Goal: Task Accomplishment & Management: Manage account settings

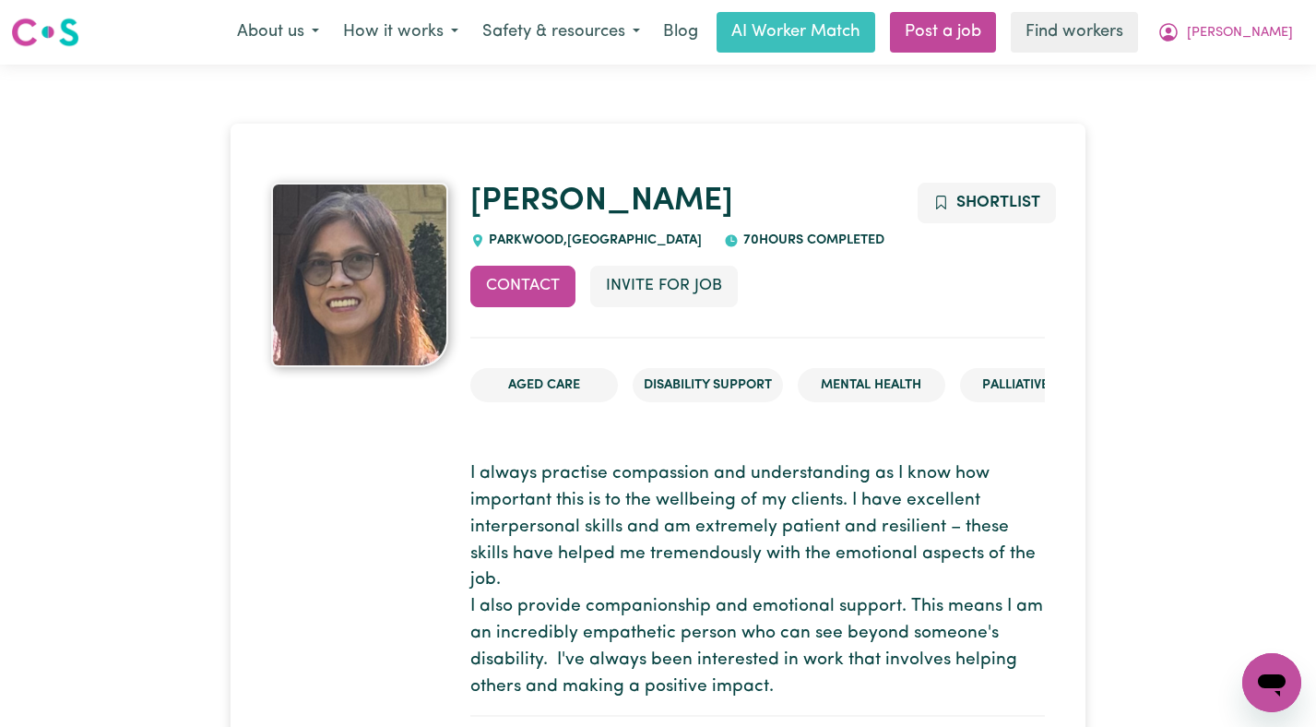
click at [1271, 53] on nav "Menu About us How it works Safety & resources Blog AI Worker Match Post a job F…" at bounding box center [658, 32] width 1316 height 65
click at [1267, 34] on span "[PERSON_NAME]" at bounding box center [1240, 33] width 106 height 20
click at [1234, 107] on link "Logout" at bounding box center [1231, 106] width 146 height 35
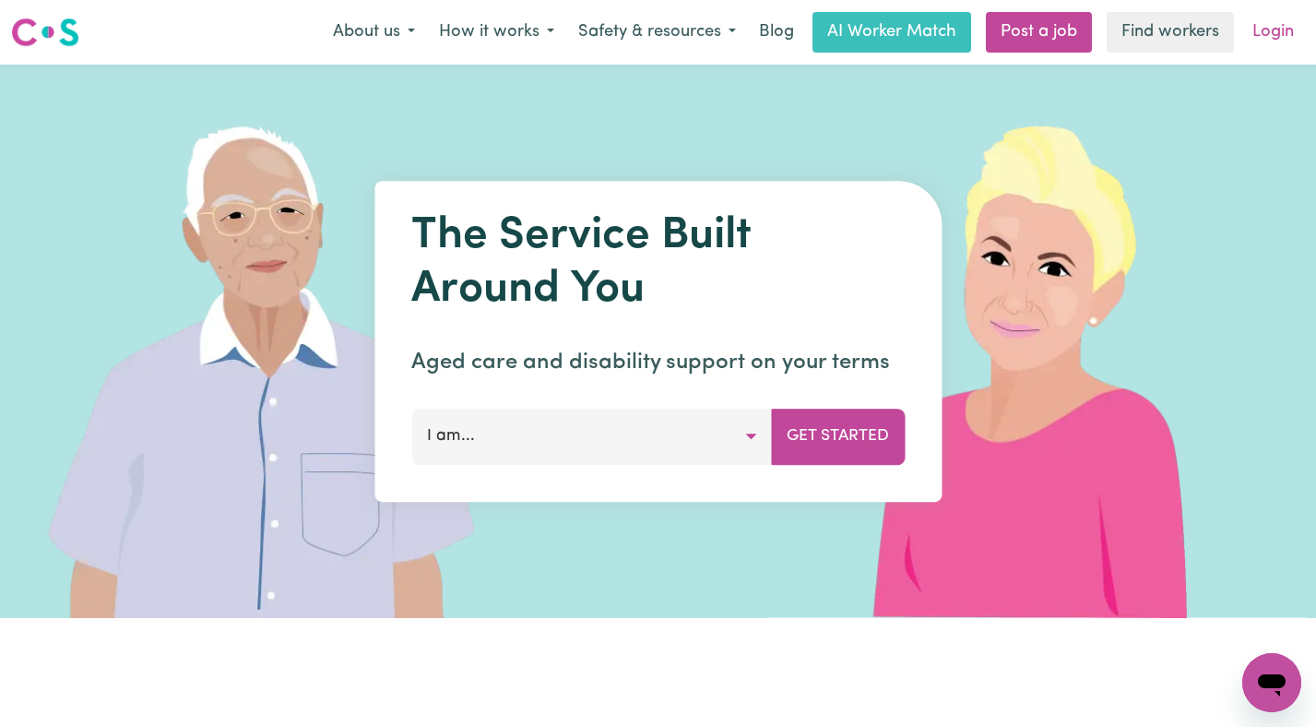
click at [1264, 27] on link "Login" at bounding box center [1273, 32] width 64 height 41
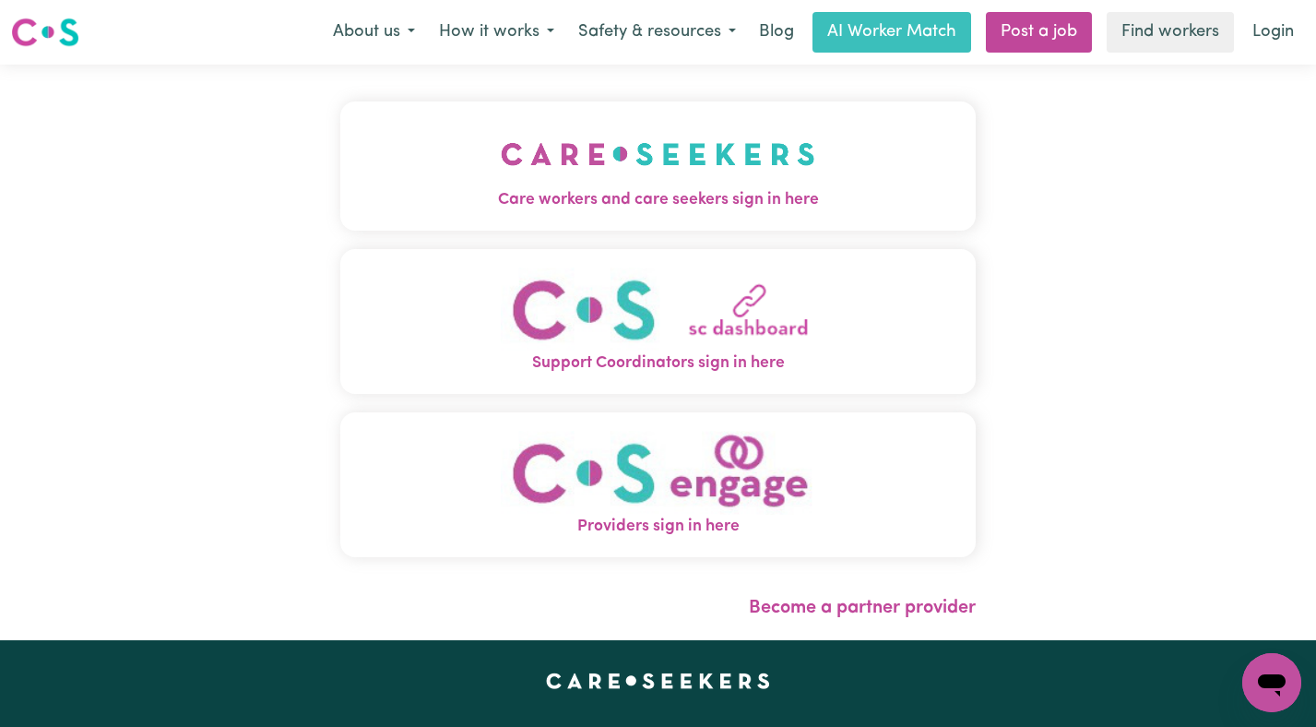
click at [501, 162] on img "Care workers and care seekers sign in here" at bounding box center [658, 154] width 314 height 68
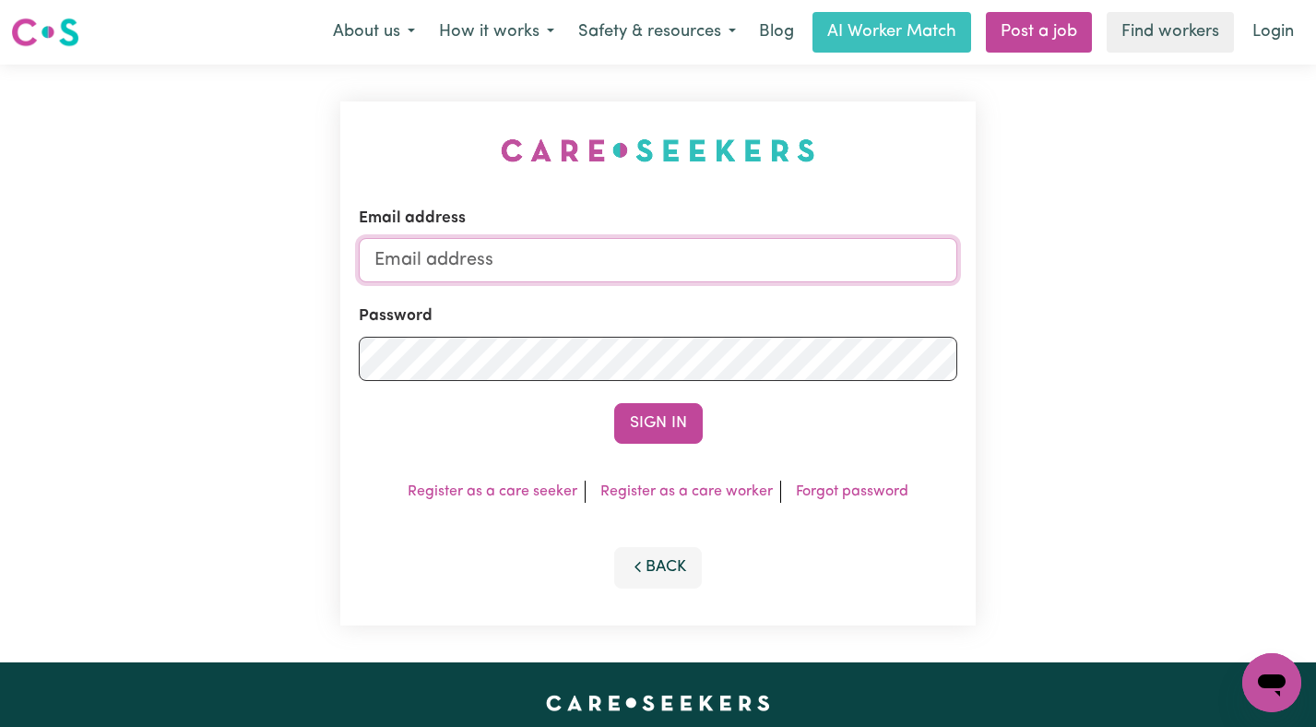
type input "[EMAIL_ADDRESS][DOMAIN_NAME]"
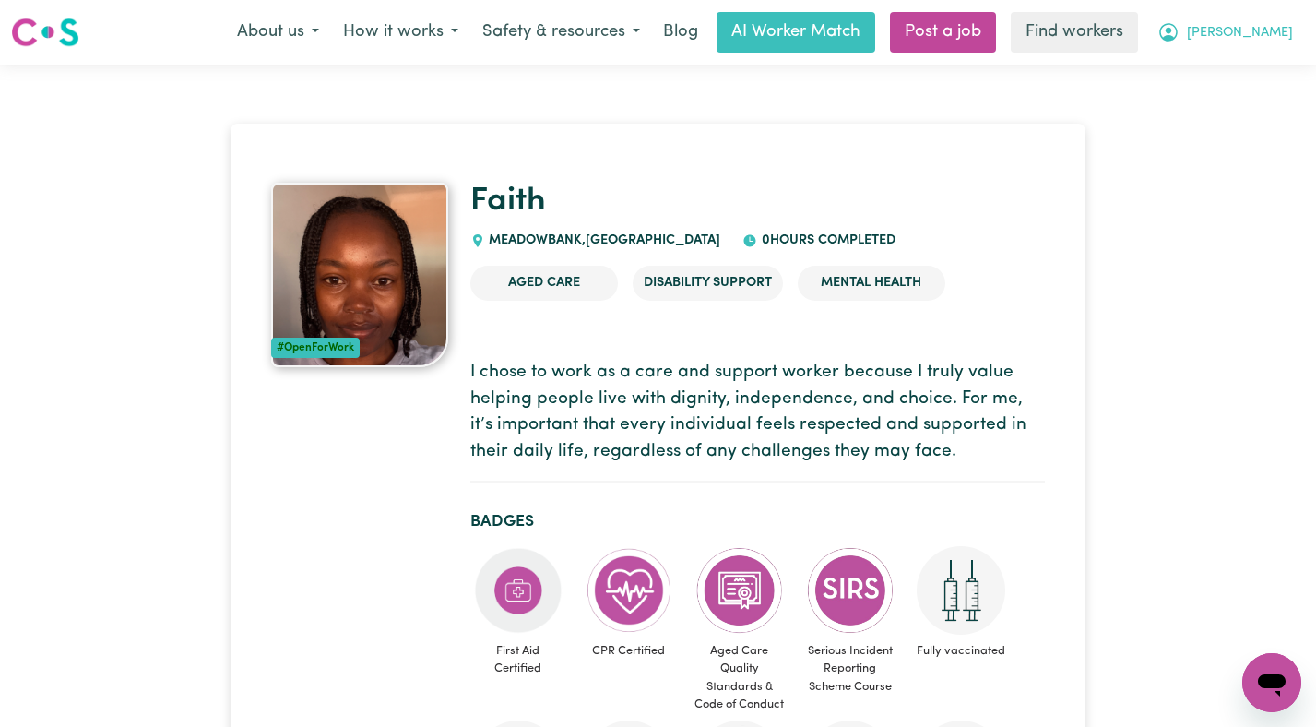
click at [1237, 39] on span "[PERSON_NAME]" at bounding box center [1240, 33] width 106 height 20
click at [1207, 116] on link "Logout" at bounding box center [1231, 106] width 146 height 35
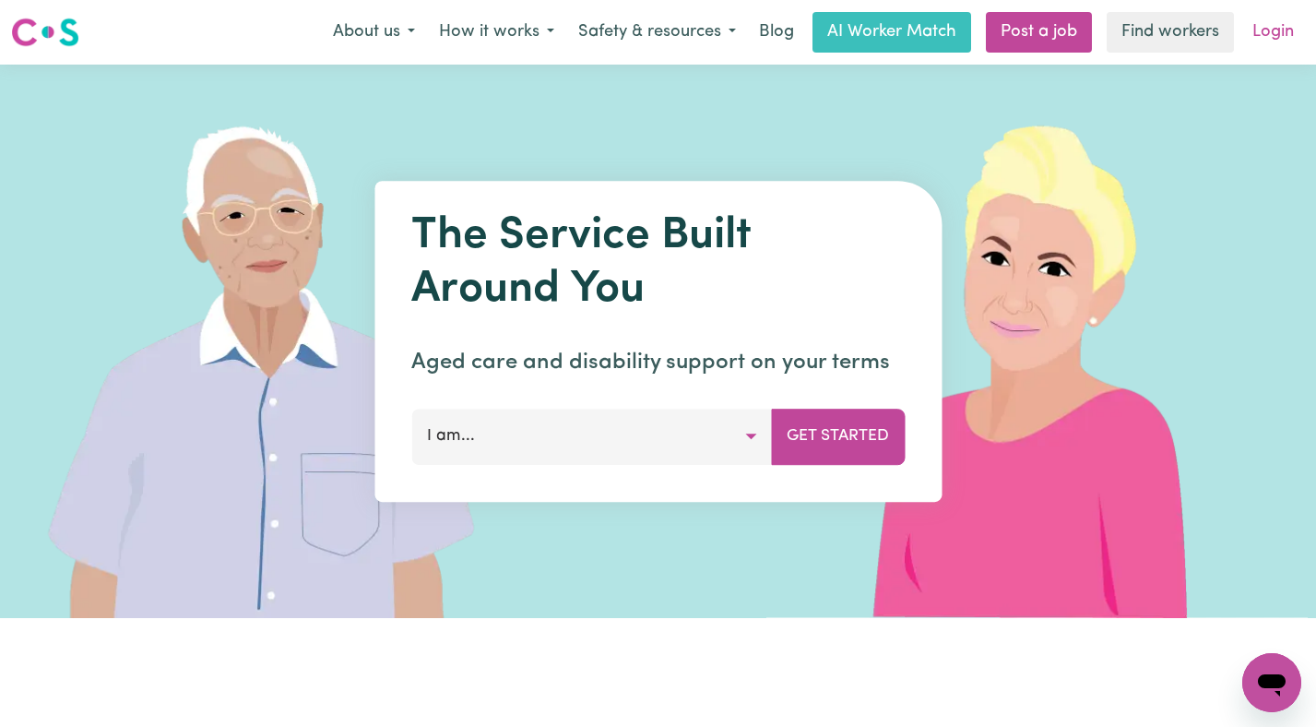
click at [1256, 30] on link "Login" at bounding box center [1273, 32] width 64 height 41
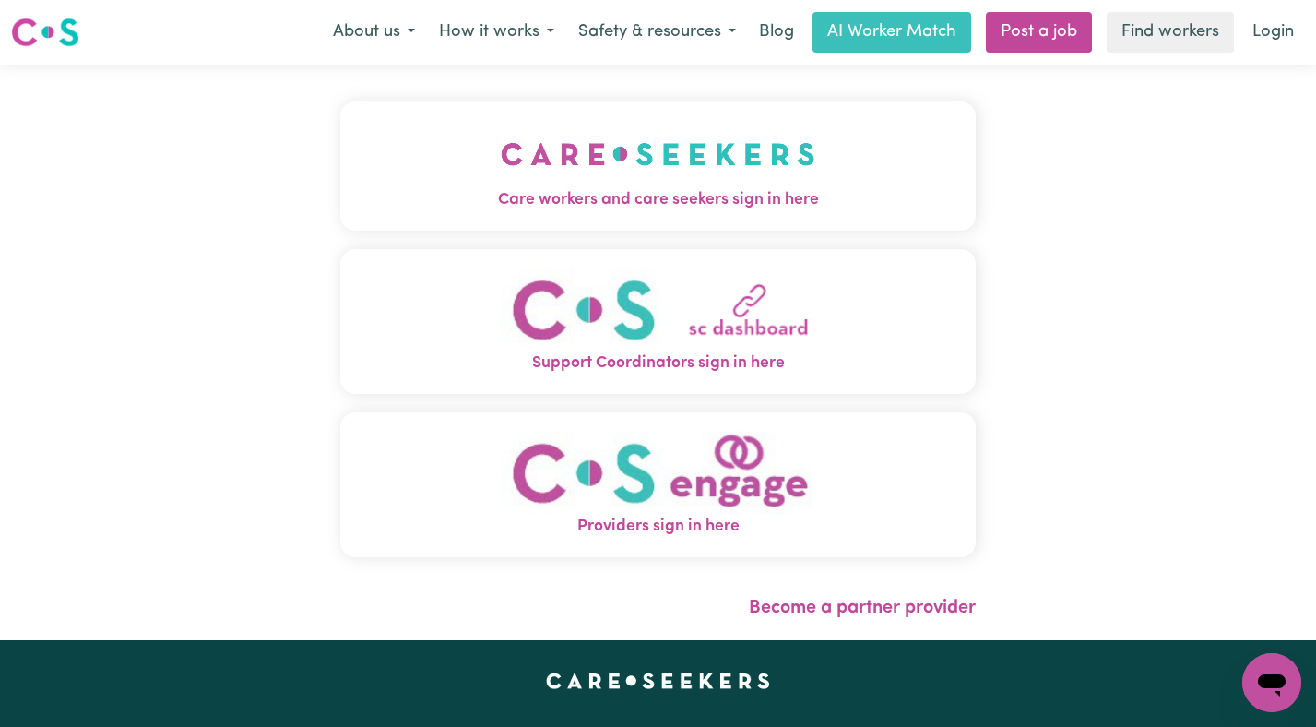
click at [748, 185] on img "Care workers and care seekers sign in here" at bounding box center [658, 154] width 314 height 68
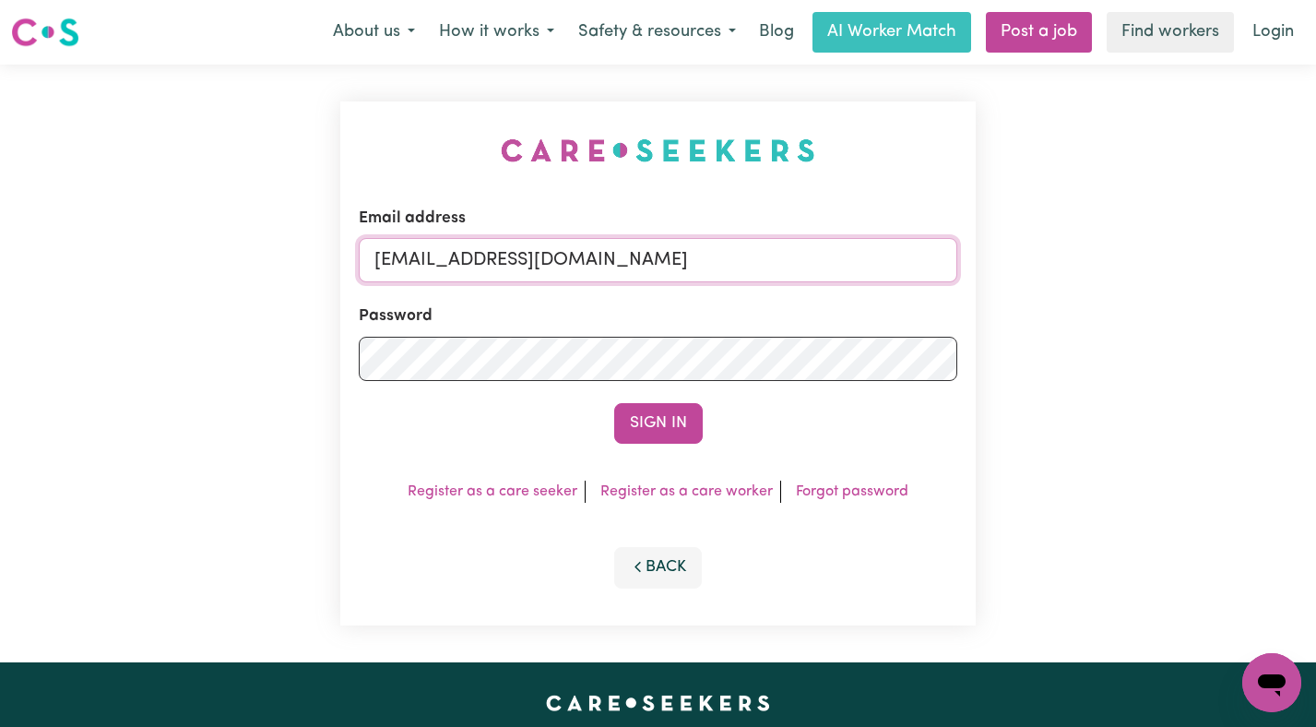
drag, startPoint x: 881, startPoint y: 271, endPoint x: 473, endPoint y: 264, distance: 407.7
click at [473, 264] on input "[EMAIL_ADDRESS][DOMAIN_NAME]" at bounding box center [658, 260] width 599 height 44
paste input "[EMAIL_ADDRESS][DOMAIN_NAME]"
type input "[EMAIL_ADDRESS][DOMAIN_NAME]"
click at [637, 421] on button "Sign In" at bounding box center [658, 423] width 89 height 41
